Goal: Navigation & Orientation: Find specific page/section

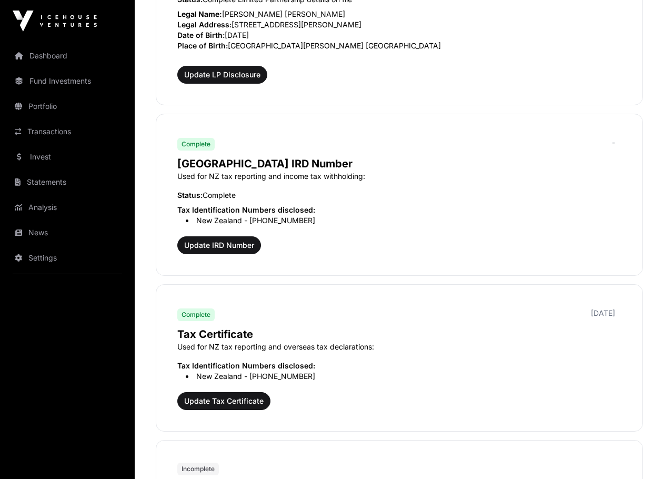
scroll to position [459, 0]
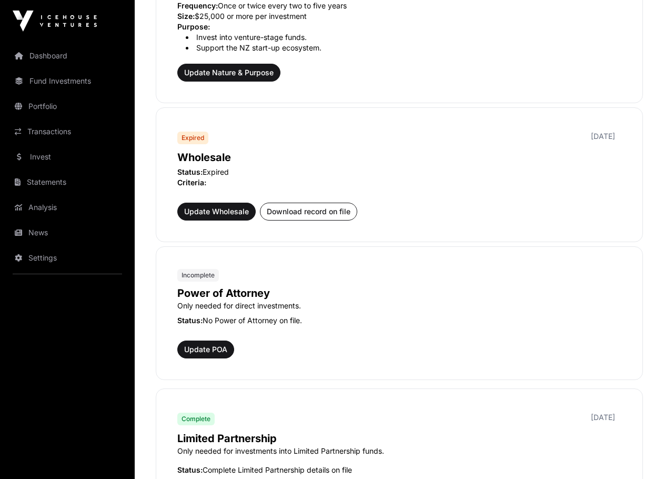
click at [44, 50] on link "Dashboard" at bounding box center [67, 55] width 118 height 23
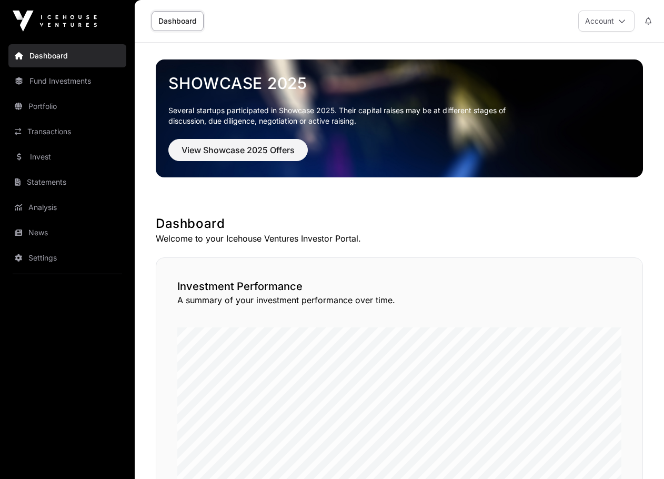
click at [62, 102] on link "Portfolio" at bounding box center [67, 106] width 118 height 23
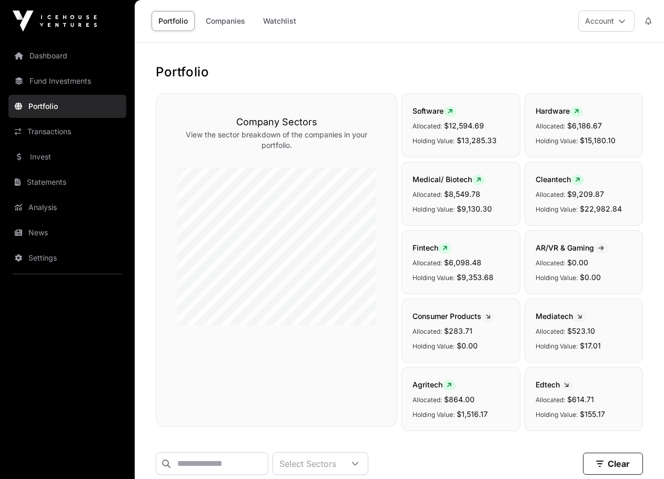
click at [607, 26] on button "Account" at bounding box center [606, 21] width 56 height 21
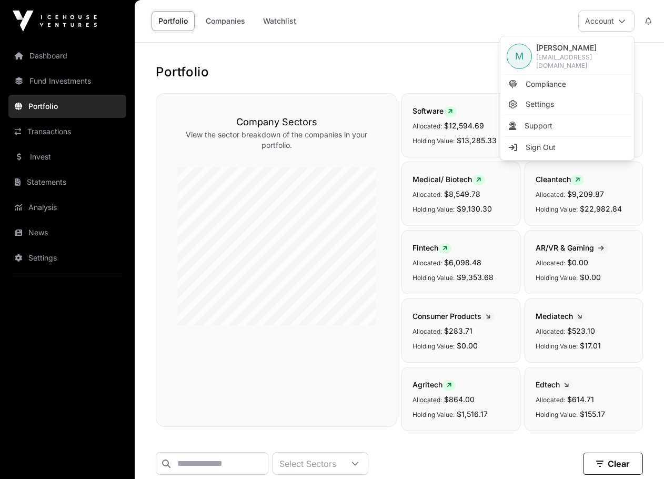
click at [615, 22] on button "Account" at bounding box center [606, 21] width 56 height 21
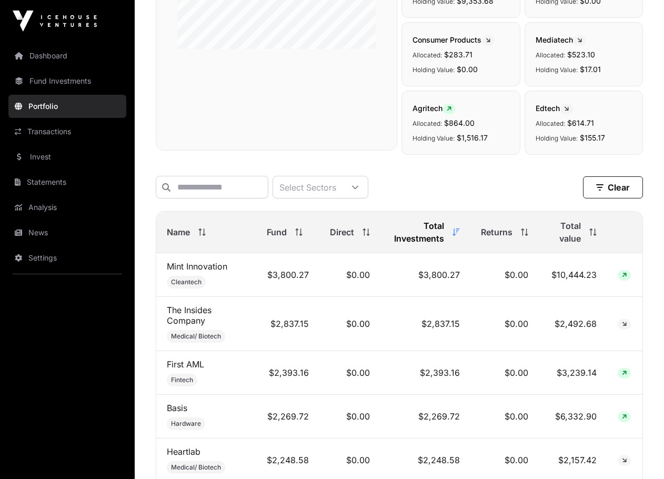
scroll to position [250, 0]
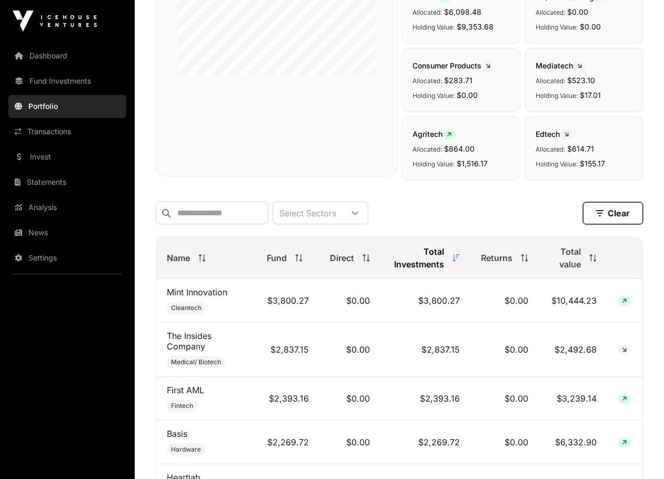
click at [608, 215] on button "Clear" at bounding box center [613, 213] width 60 height 22
click at [359, 213] on icon at bounding box center [354, 212] width 7 height 7
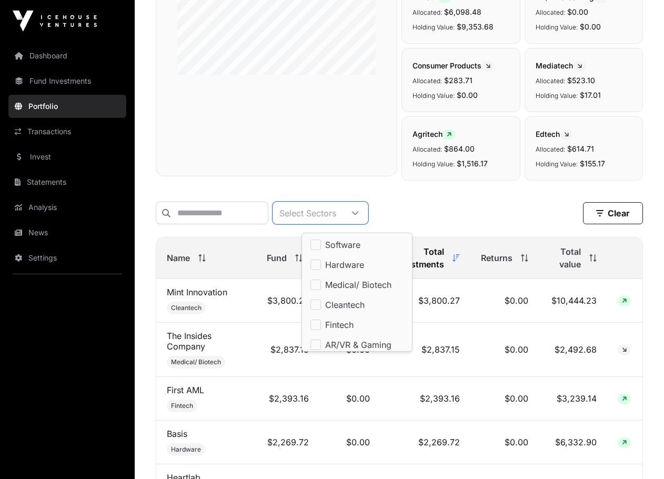
click at [450, 214] on div "Select Sectors Clear" at bounding box center [399, 212] width 487 height 23
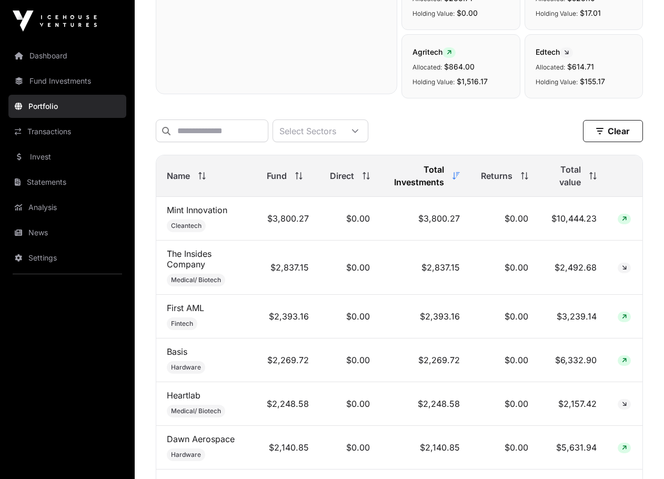
scroll to position [356, 0]
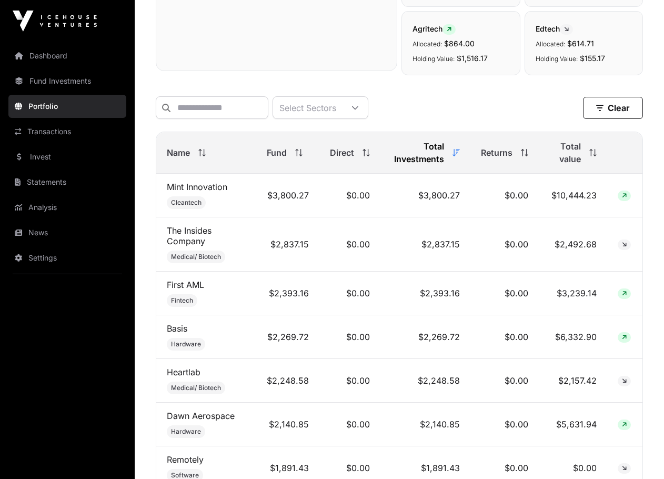
click at [580, 154] on span "Total value" at bounding box center [565, 152] width 32 height 25
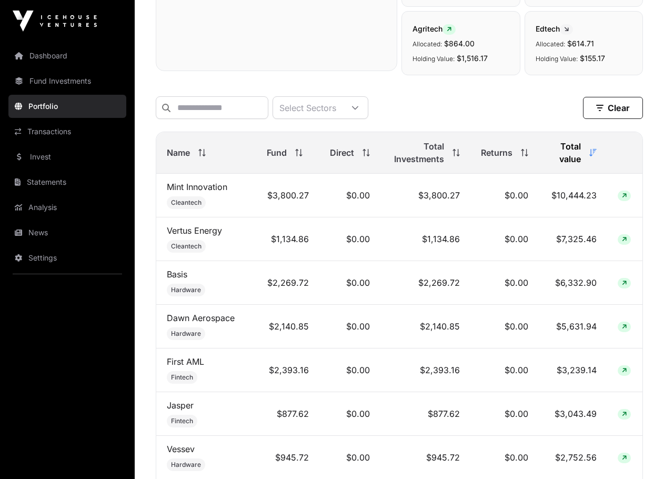
click at [579, 154] on span "Total value" at bounding box center [565, 152] width 32 height 25
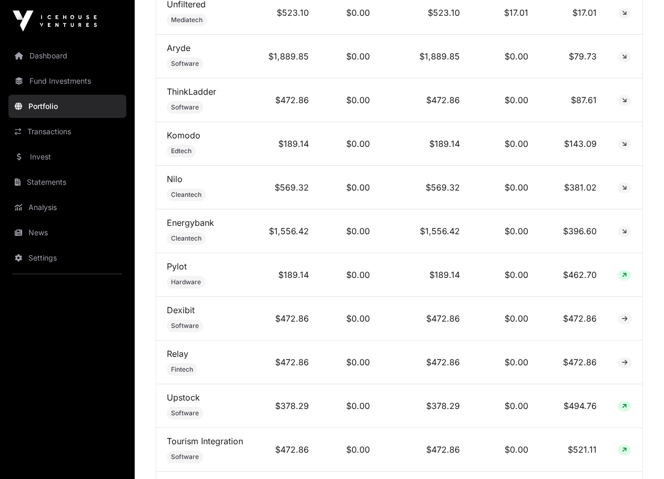
scroll to position [619, 0]
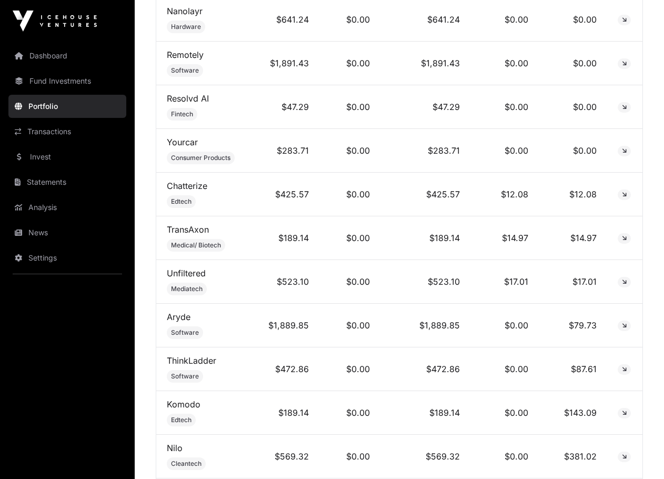
click at [58, 82] on link "Fund Investments" at bounding box center [67, 80] width 118 height 23
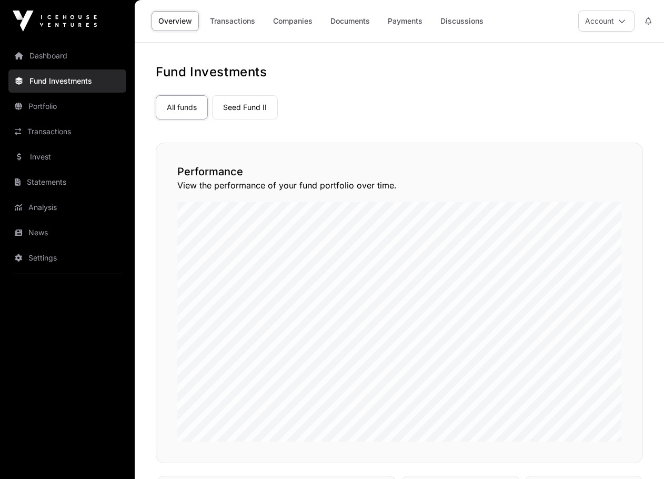
click at [264, 105] on link "Seed Fund II" at bounding box center [245, 107] width 66 height 24
